Goal: Information Seeking & Learning: Learn about a topic

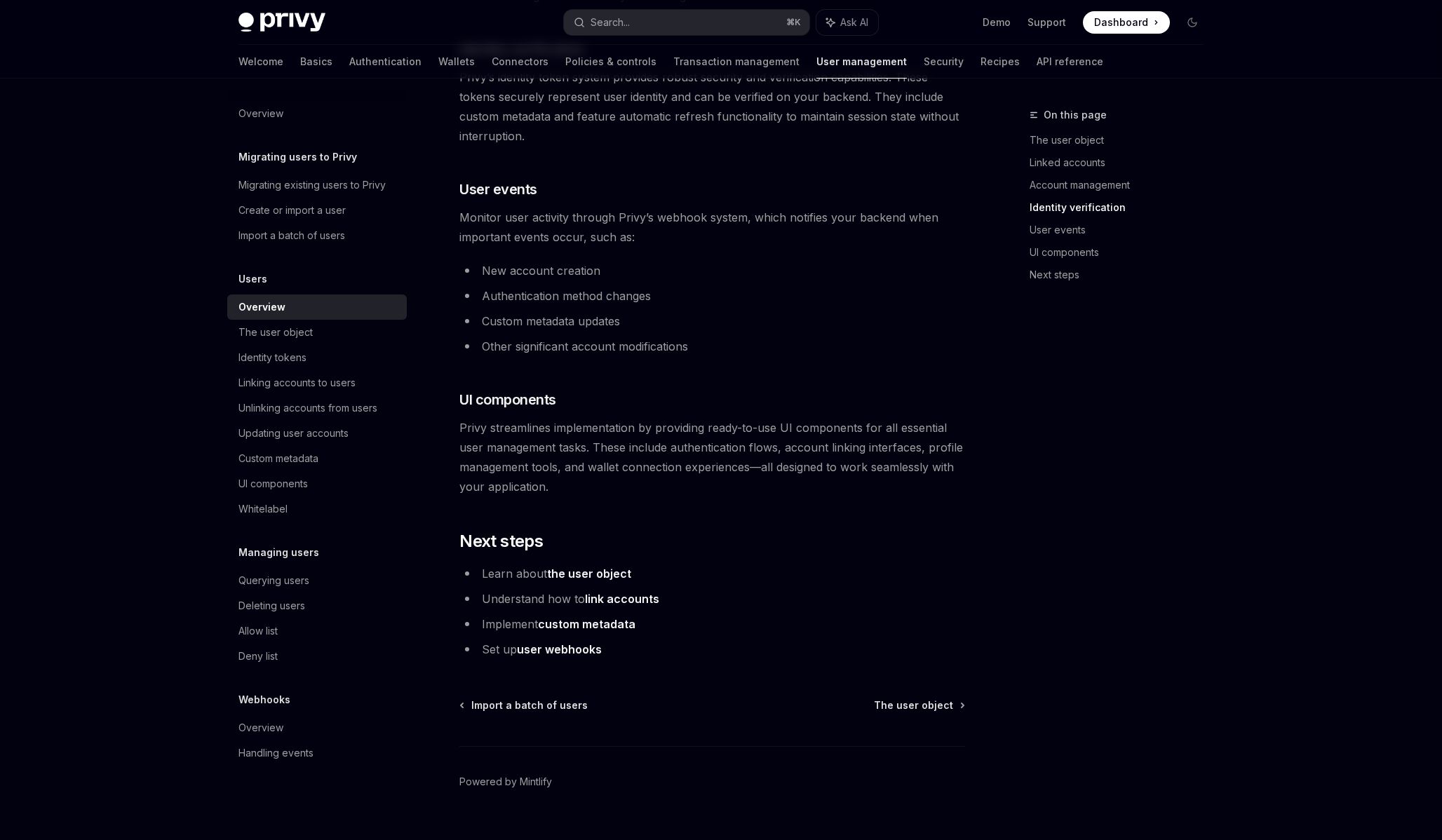
scroll to position [1235, 0]
click at [285, 335] on div "The user object" at bounding box center [275, 332] width 74 height 16
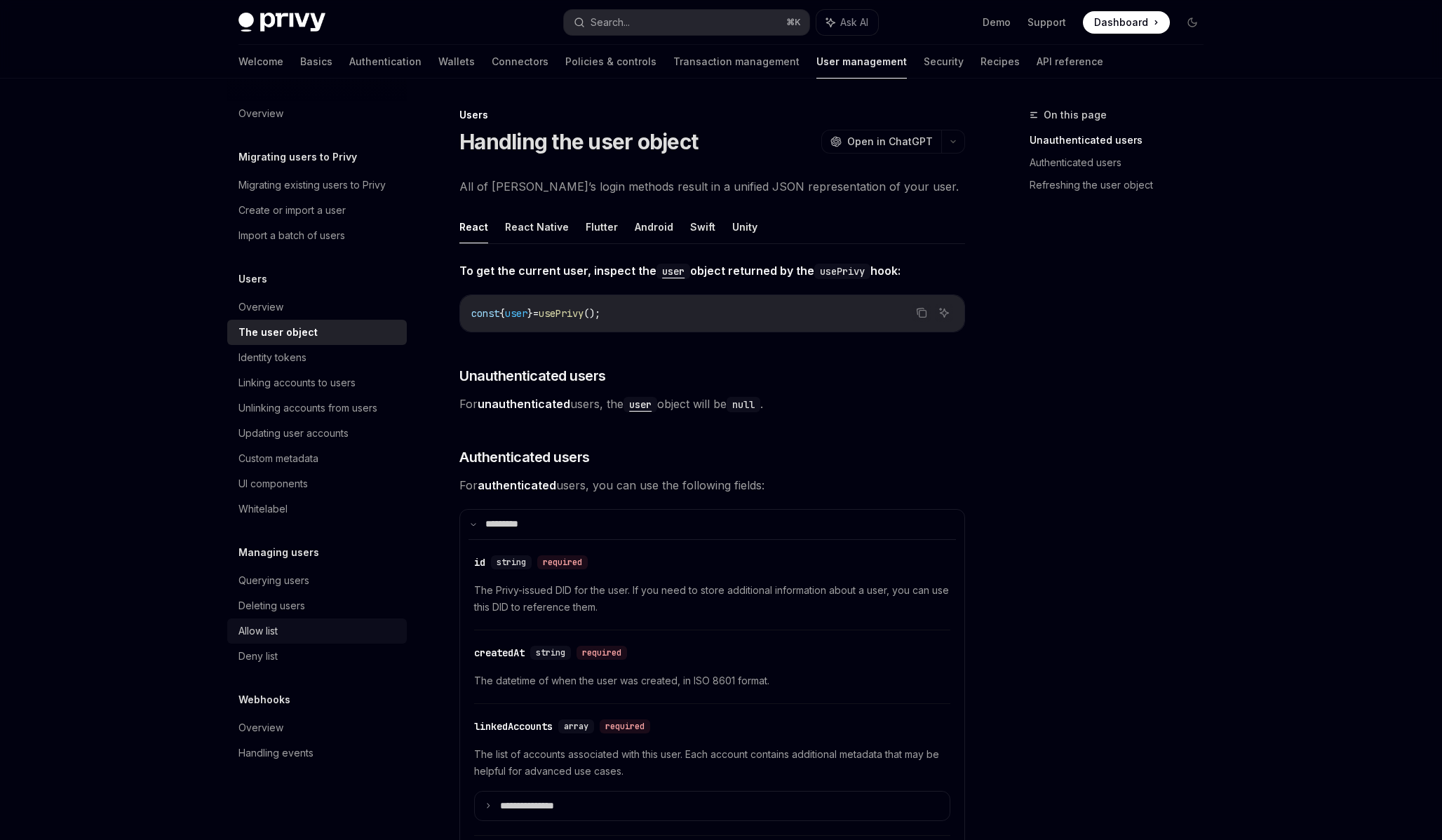
click at [312, 634] on div "Allow list" at bounding box center [318, 630] width 160 height 16
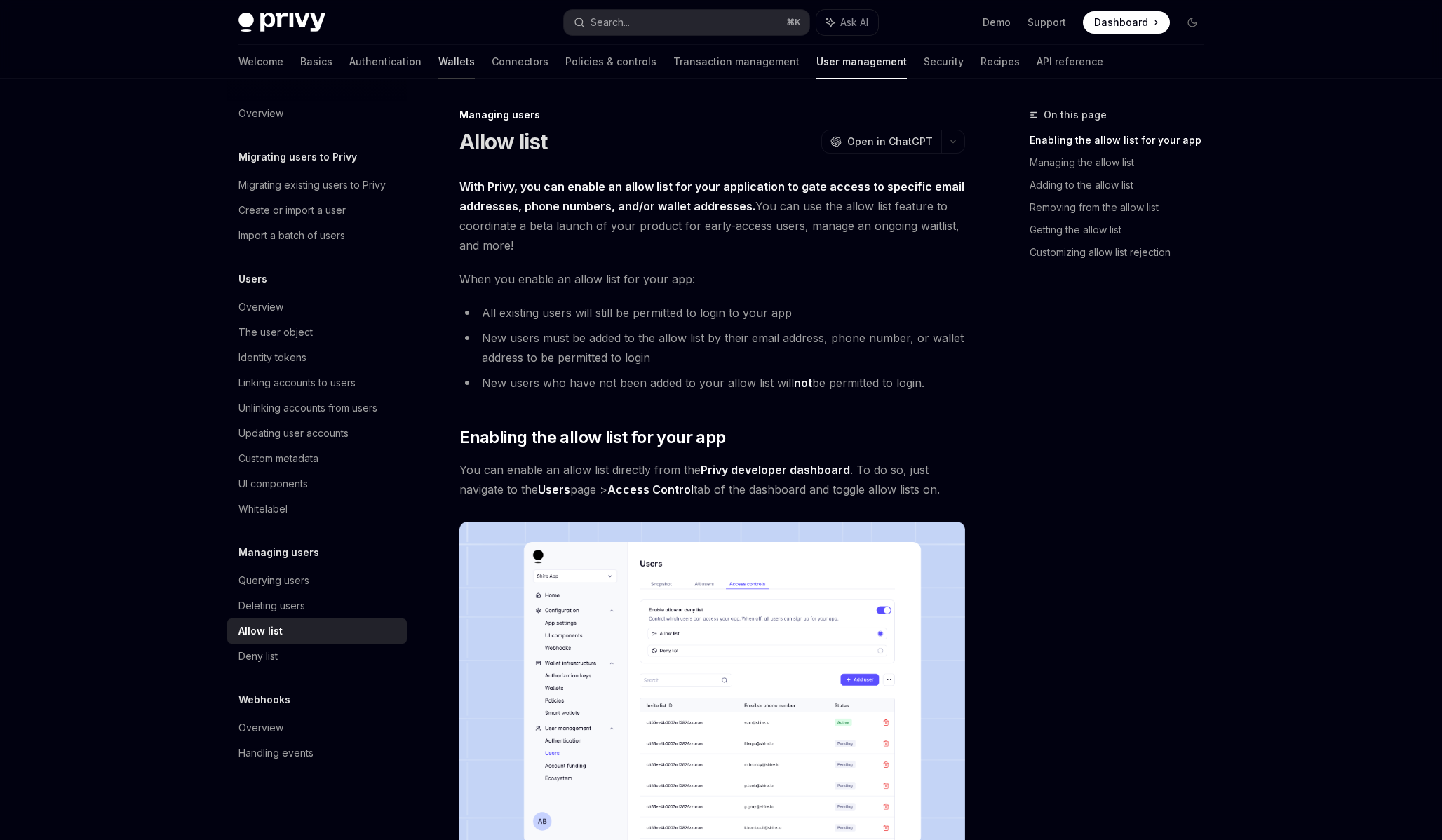
click at [438, 61] on link "Wallets" at bounding box center [456, 61] width 37 height 34
type textarea "*"
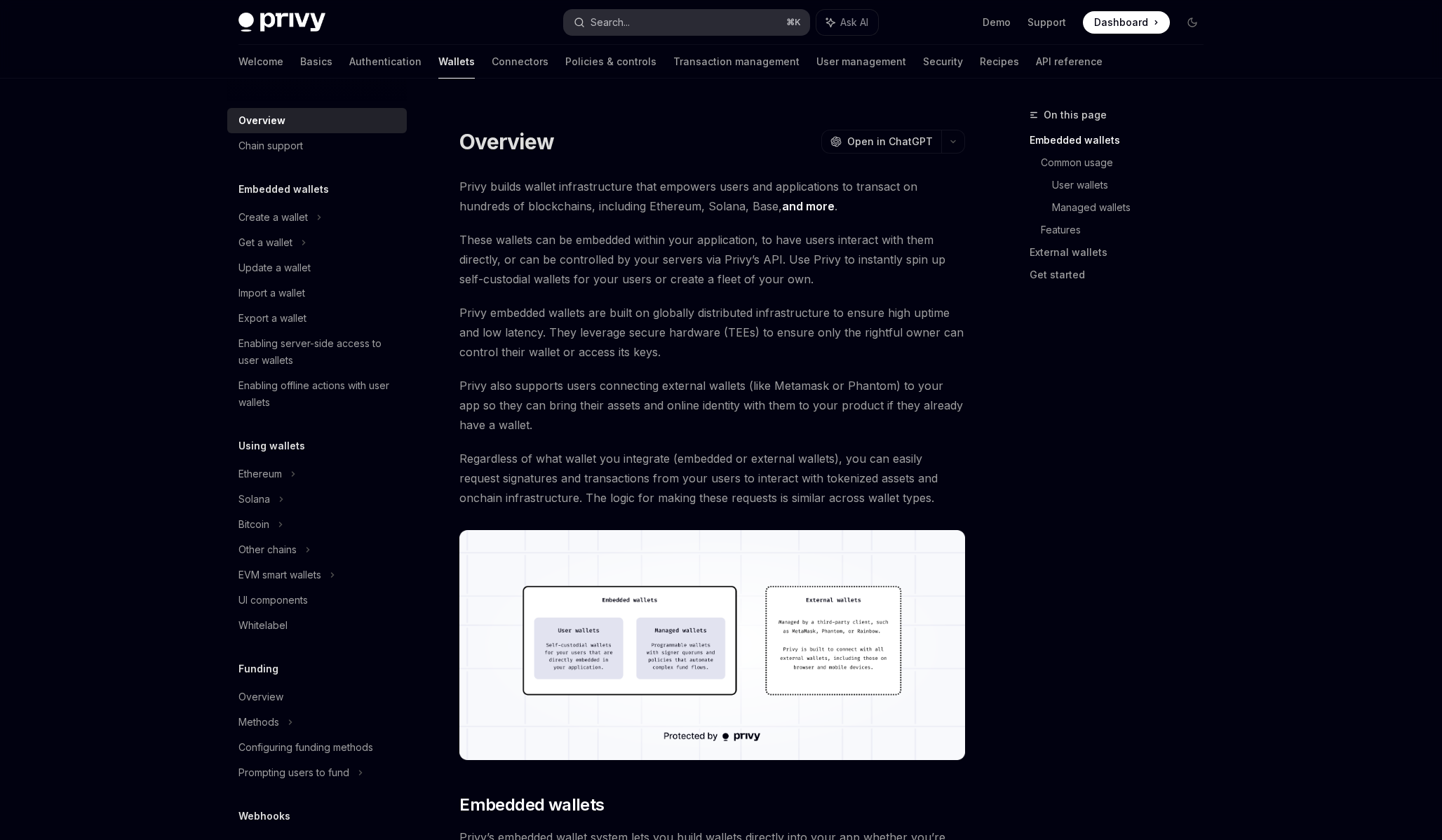
click at [742, 22] on button "Search... ⌘ K" at bounding box center [687, 22] width 246 height 25
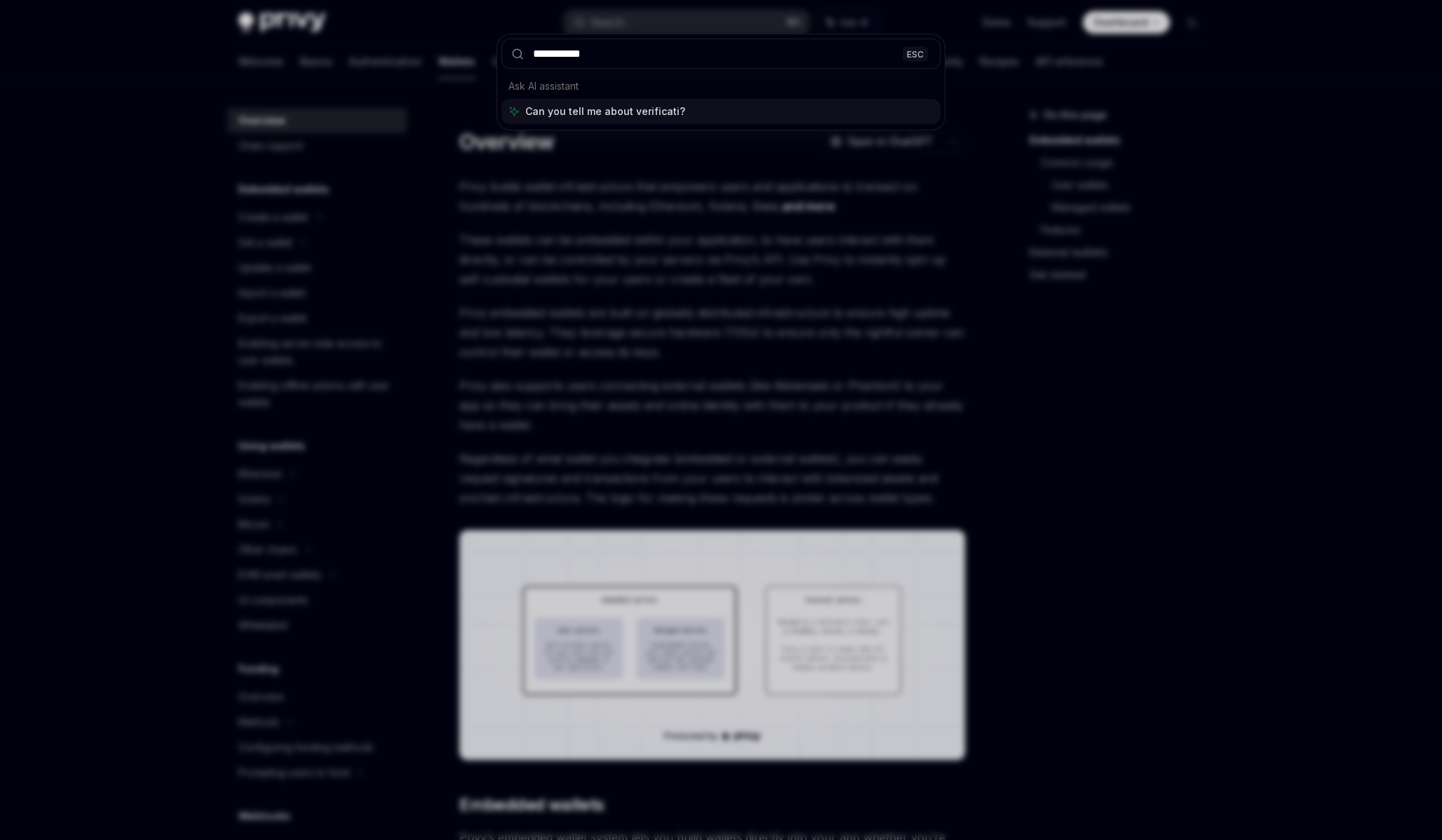
type input "**********"
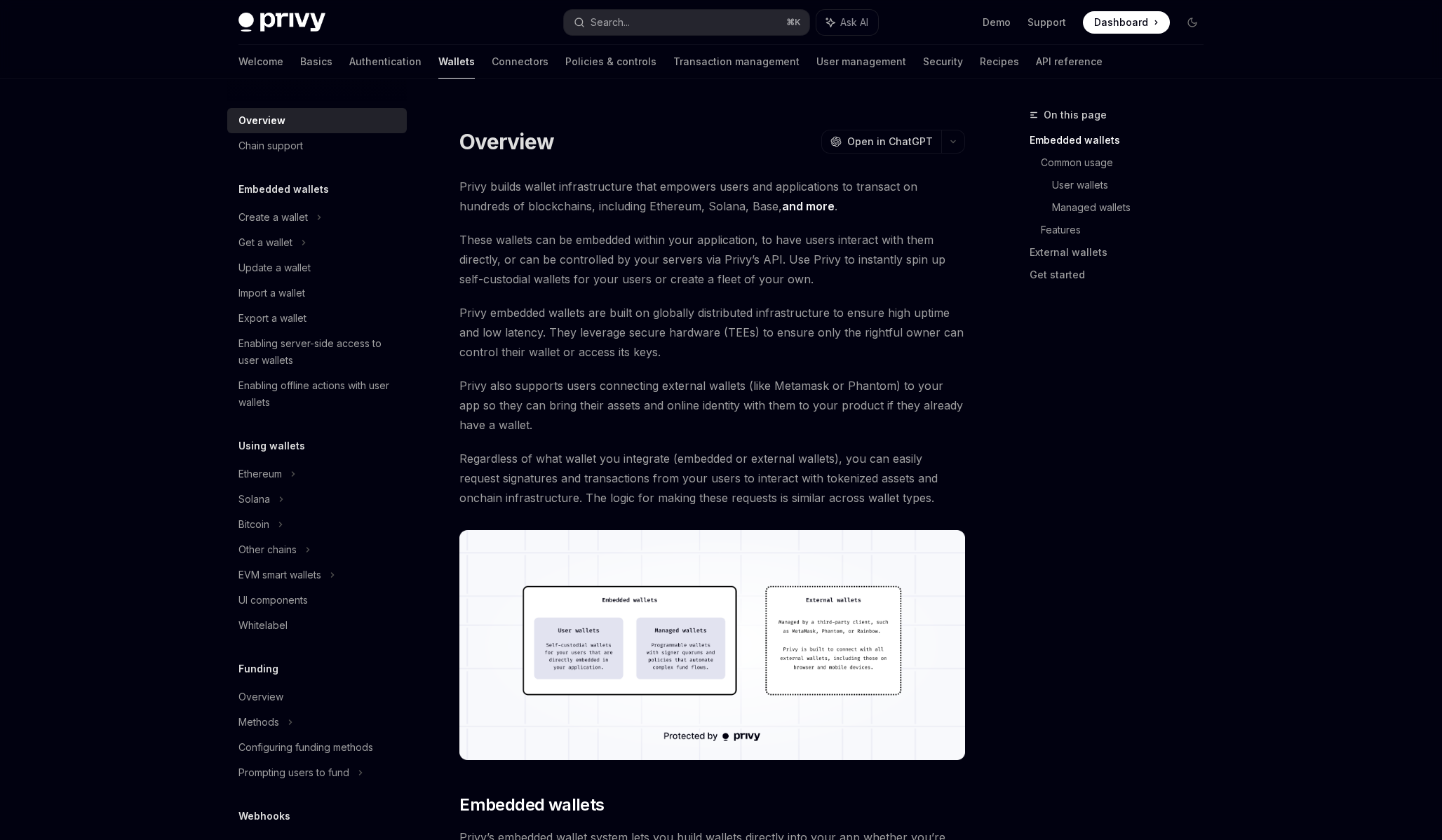
type textarea "*"
